Goal: Task Accomplishment & Management: Manage account settings

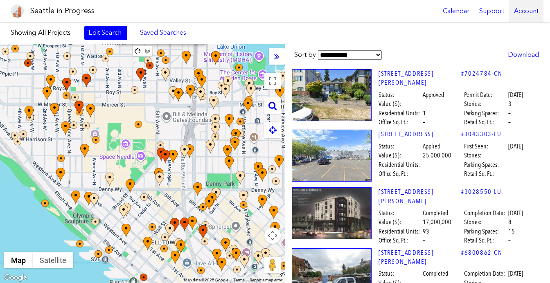
click at [526, 11] on div "Account" at bounding box center [526, 11] width 34 height 22
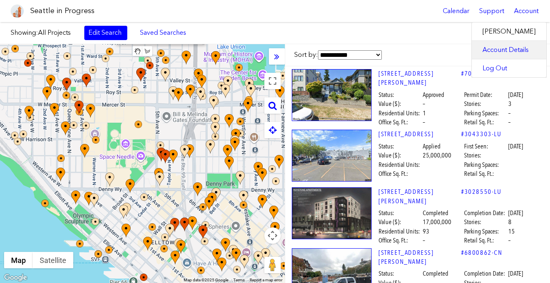
click at [505, 50] on link "Account Details" at bounding box center [509, 50] width 74 height 18
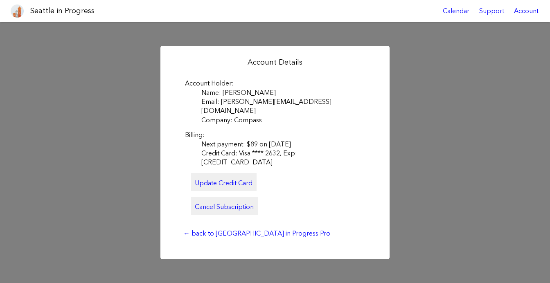
click at [236, 197] on link "Cancel Subscription" at bounding box center [224, 206] width 67 height 18
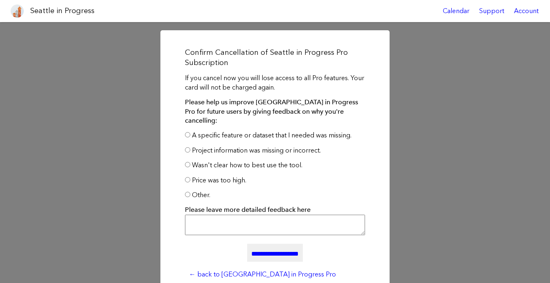
drag, startPoint x: 264, startPoint y: 246, endPoint x: 238, endPoint y: 240, distance: 26.4
click at [263, 246] on input "**********" at bounding box center [275, 253] width 56 height 18
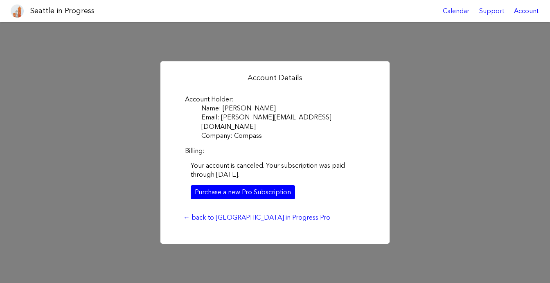
drag, startPoint x: 425, startPoint y: 144, endPoint x: 427, endPoint y: 139, distance: 5.5
click at [425, 144] on div "Account Details Account Holder Name: [PERSON_NAME] Email: [PERSON_NAME][EMAIL_A…" at bounding box center [275, 152] width 550 height 261
